Goal: Navigation & Orientation: Find specific page/section

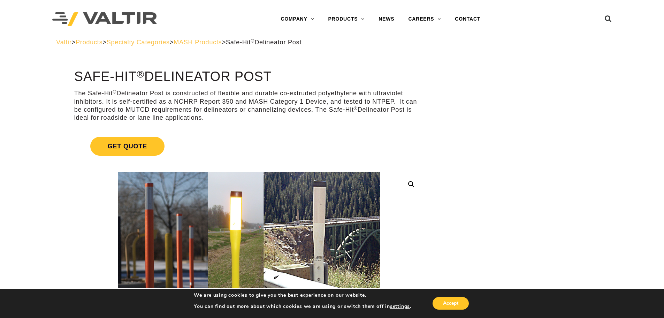
click at [170, 43] on span "Specialty Categories" at bounding box center [138, 42] width 63 height 7
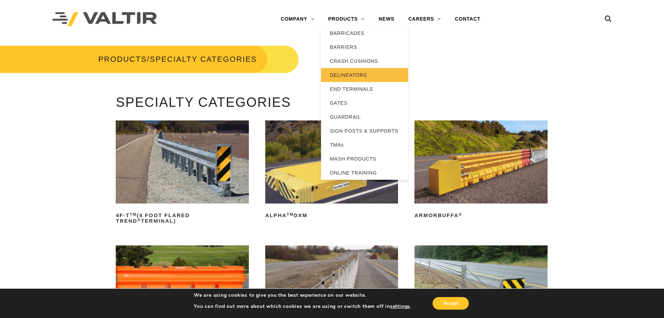
click at [351, 76] on link "DELINEATORS" at bounding box center [364, 75] width 87 height 14
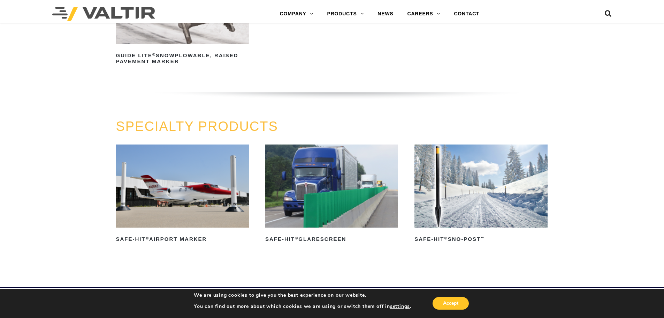
scroll to position [518, 0]
